Goal: Transaction & Acquisition: Book appointment/travel/reservation

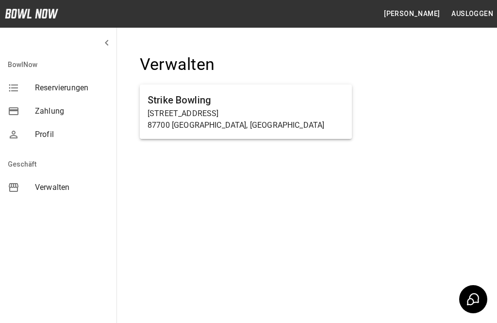
click at [306, 126] on p "87700 [GEOGRAPHIC_DATA], [GEOGRAPHIC_DATA]" at bounding box center [245, 125] width 196 height 12
click at [287, 104] on h6 "Strike Bowling" at bounding box center [245, 100] width 196 height 16
click at [275, 101] on h6 "Strike Bowling" at bounding box center [245, 100] width 196 height 16
click at [284, 108] on p "[STREET_ADDRESS]" at bounding box center [245, 114] width 196 height 12
click at [280, 119] on p "87700 [GEOGRAPHIC_DATA], [GEOGRAPHIC_DATA]" at bounding box center [245, 125] width 196 height 12
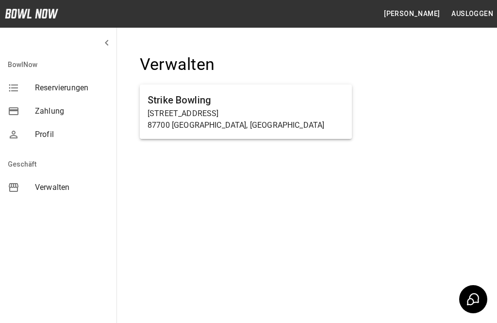
click at [264, 137] on div "Strike Bowling [STREET_ADDRESS]" at bounding box center [246, 111] width 212 height 54
click at [266, 126] on p "87700 [GEOGRAPHIC_DATA], [GEOGRAPHIC_DATA]" at bounding box center [245, 125] width 196 height 12
click at [258, 124] on p "87700 [GEOGRAPHIC_DATA], [GEOGRAPHIC_DATA]" at bounding box center [245, 125] width 196 height 12
click at [253, 120] on p "87700 [GEOGRAPHIC_DATA], [GEOGRAPHIC_DATA]" at bounding box center [245, 125] width 196 height 12
click at [237, 119] on p "87700 [GEOGRAPHIC_DATA], [GEOGRAPHIC_DATA]" at bounding box center [245, 125] width 196 height 12
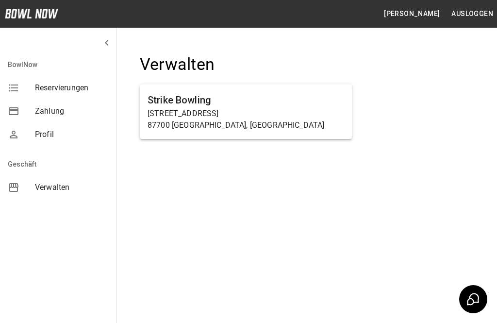
click at [320, 111] on p "[STREET_ADDRESS]" at bounding box center [245, 114] width 196 height 12
click at [326, 94] on h6 "Strike Bowling" at bounding box center [245, 100] width 196 height 16
click at [311, 96] on h6 "Strike Bowling" at bounding box center [245, 100] width 196 height 16
click at [300, 105] on h6 "Strike Bowling" at bounding box center [245, 100] width 196 height 16
click at [307, 112] on p "[STREET_ADDRESS]" at bounding box center [245, 114] width 196 height 12
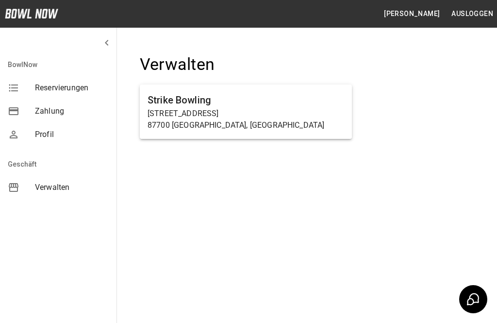
click at [327, 91] on div "Strike Bowling [STREET_ADDRESS]" at bounding box center [246, 111] width 212 height 54
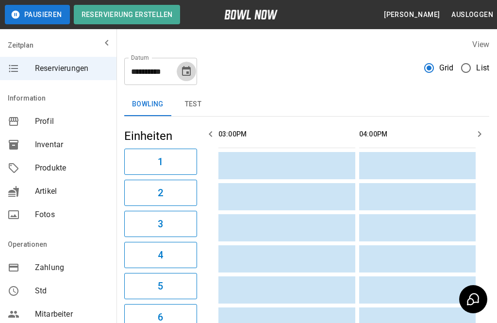
click at [188, 70] on icon "Choose date, selected date is 24. Sep. 2025" at bounding box center [186, 71] width 12 height 12
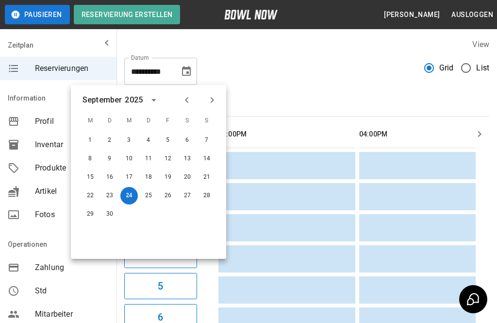
click at [148, 192] on button "25" at bounding box center [148, 195] width 17 height 17
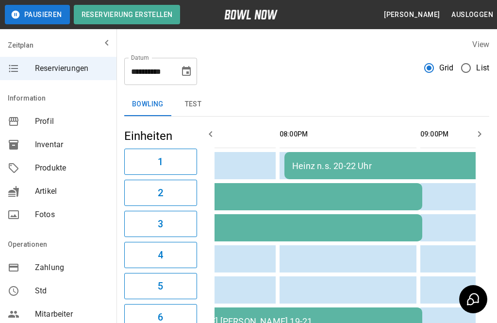
scroll to position [0, 642]
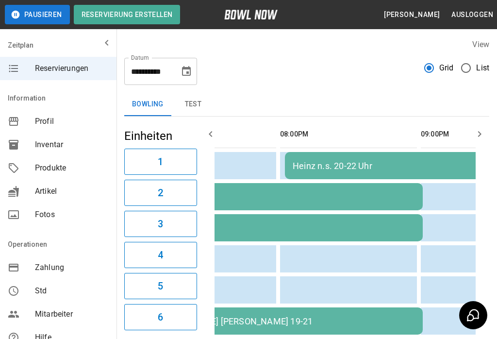
click at [188, 70] on icon "Choose date, selected date is 25. Sep. 2025" at bounding box center [186, 71] width 12 height 12
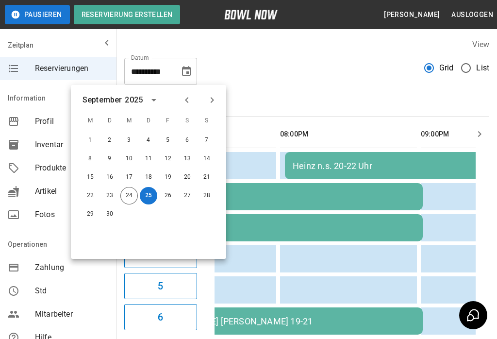
click at [129, 192] on button "24" at bounding box center [128, 195] width 17 height 17
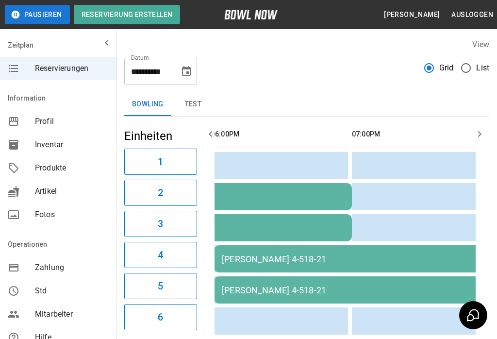
scroll to position [0, 382]
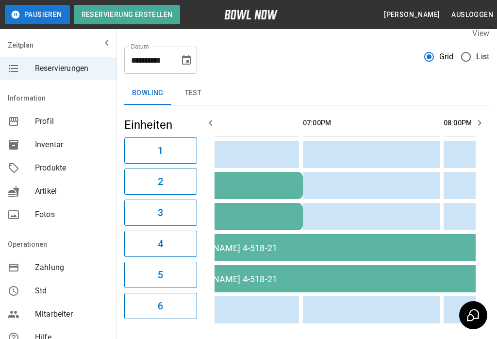
click at [186, 61] on icon "Choose date, selected date is 24. Sep. 2025" at bounding box center [186, 60] width 12 height 12
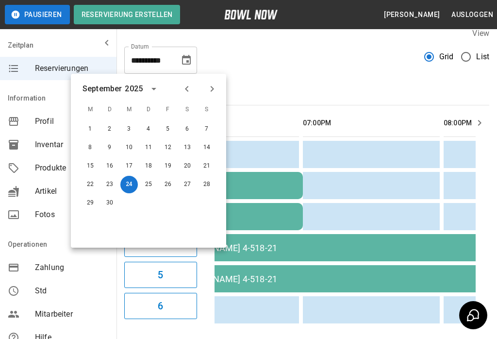
click at [169, 186] on button "26" at bounding box center [167, 184] width 17 height 17
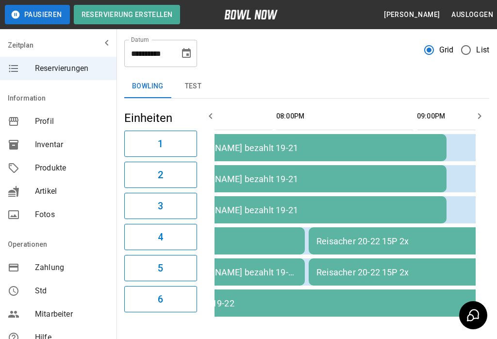
scroll to position [0, 476]
click at [187, 59] on icon "Choose date, selected date is 26. Sep. 2025" at bounding box center [186, 54] width 12 height 12
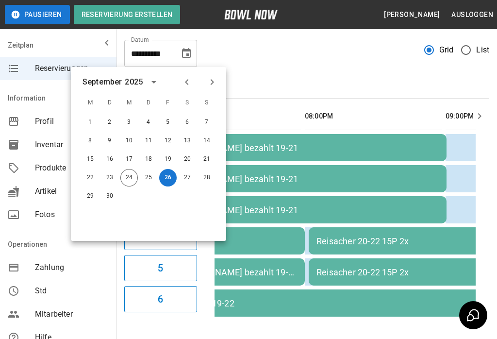
click at [121, 178] on button "24" at bounding box center [128, 177] width 17 height 17
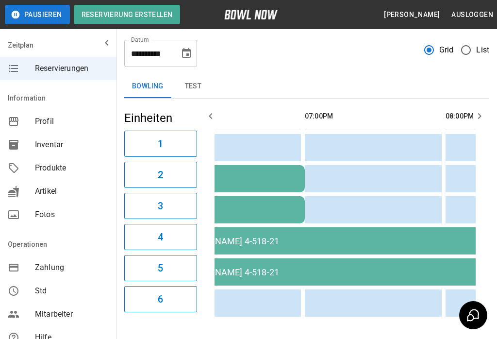
type input "**********"
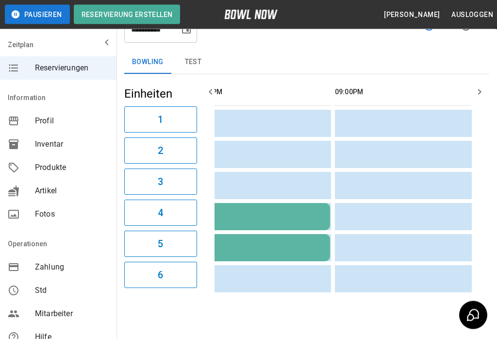
scroll to position [42, 0]
